Goal: Information Seeking & Learning: Learn about a topic

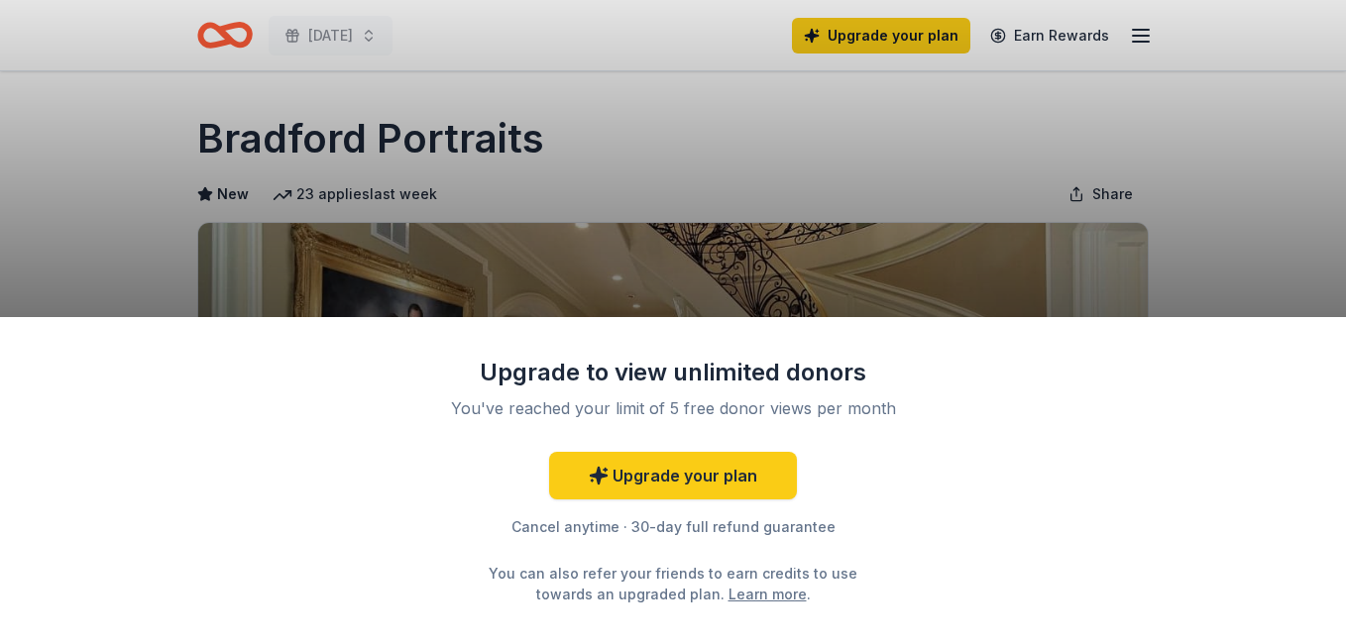
scroll to position [495, 0]
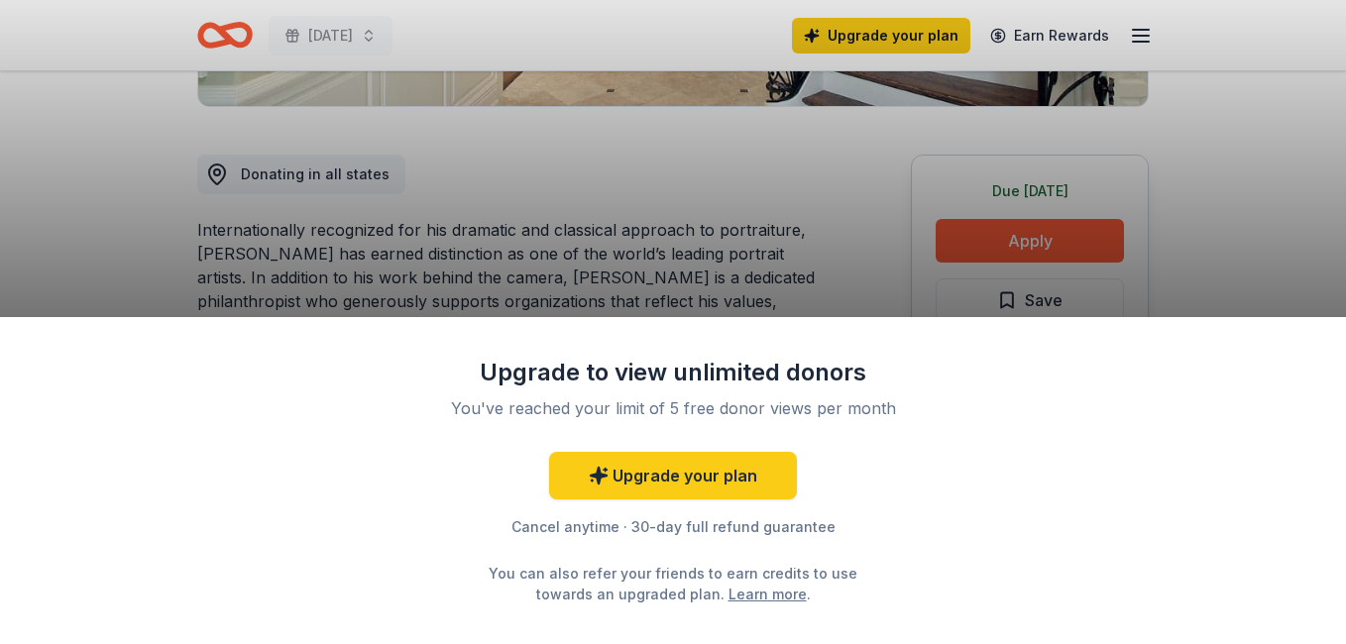
click at [1247, 195] on div "Upgrade to view unlimited donors You've reached your limit of 5 free donor view…" at bounding box center [673, 322] width 1346 height 644
click at [1075, 236] on div "Upgrade to view unlimited donors You've reached your limit of 5 free donor view…" at bounding box center [673, 322] width 1346 height 644
click at [419, 240] on div "Upgrade to view unlimited donors You've reached your limit of 5 free donor view…" at bounding box center [673, 322] width 1346 height 644
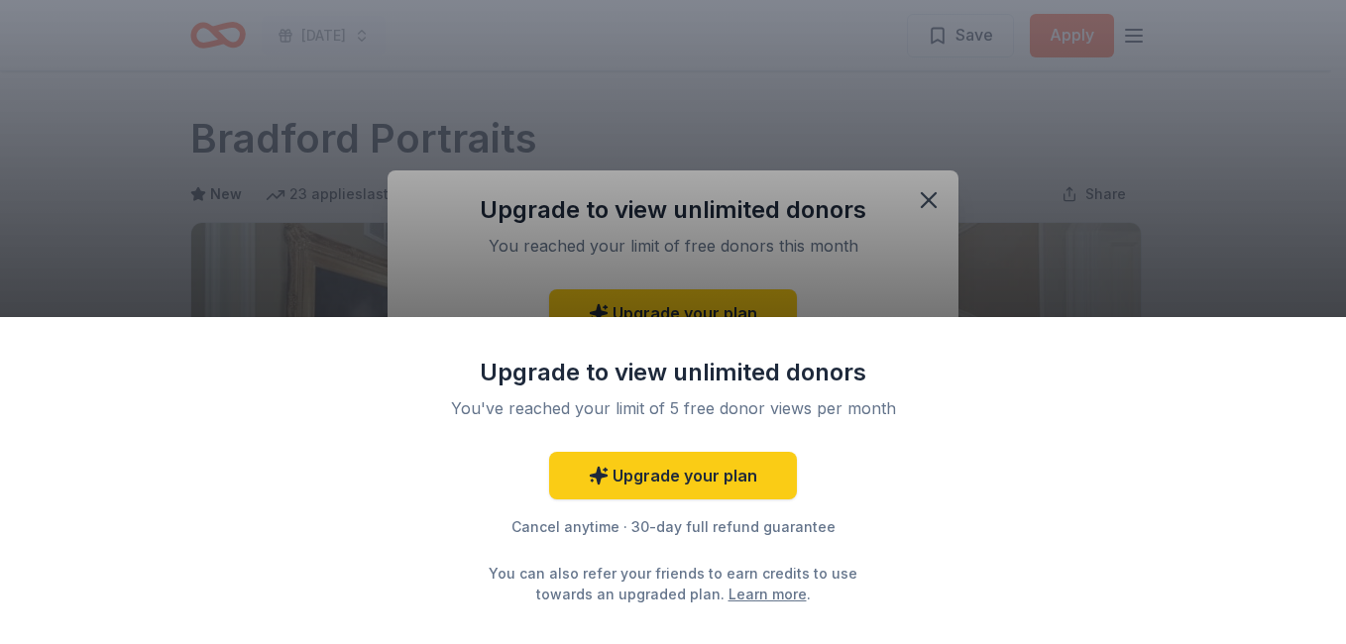
click at [930, 197] on div "Upgrade to view unlimited donors You've reached your limit of 5 free donor view…" at bounding box center [673, 322] width 1346 height 644
